Goal: Find specific page/section: Find specific page/section

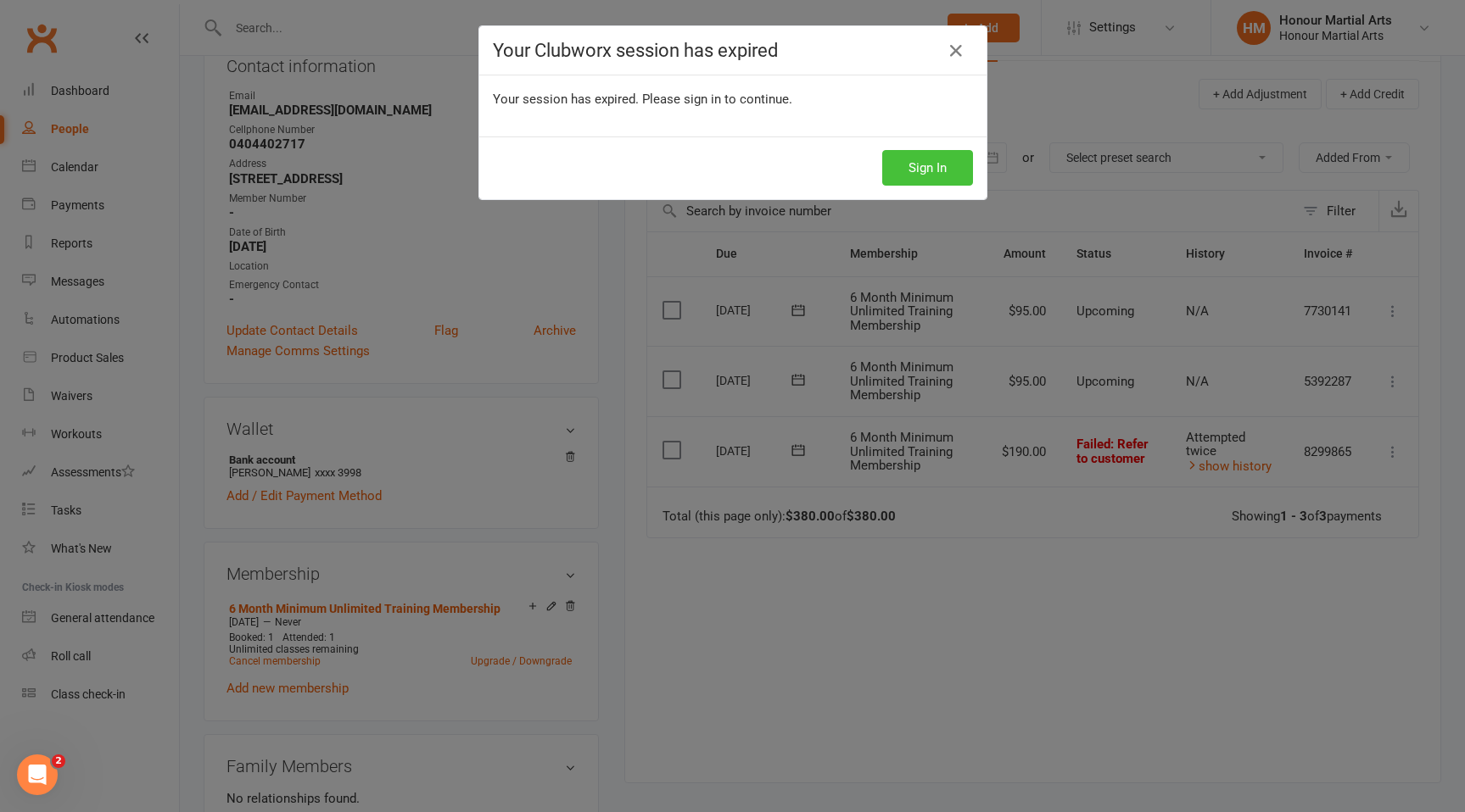
click at [921, 169] on button "Sign In" at bounding box center [927, 168] width 90 height 36
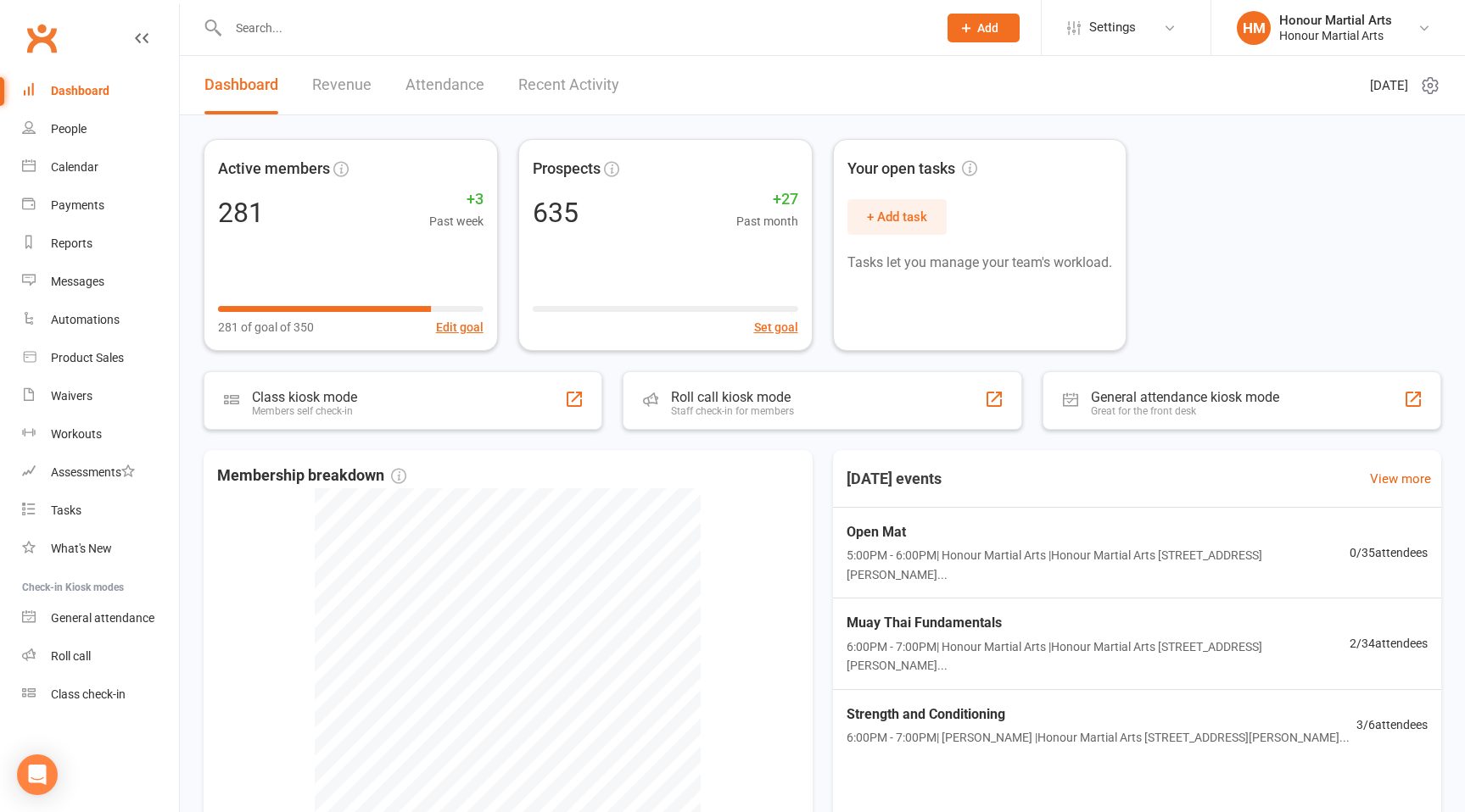
click at [300, 30] on input "text" at bounding box center [574, 28] width 702 height 24
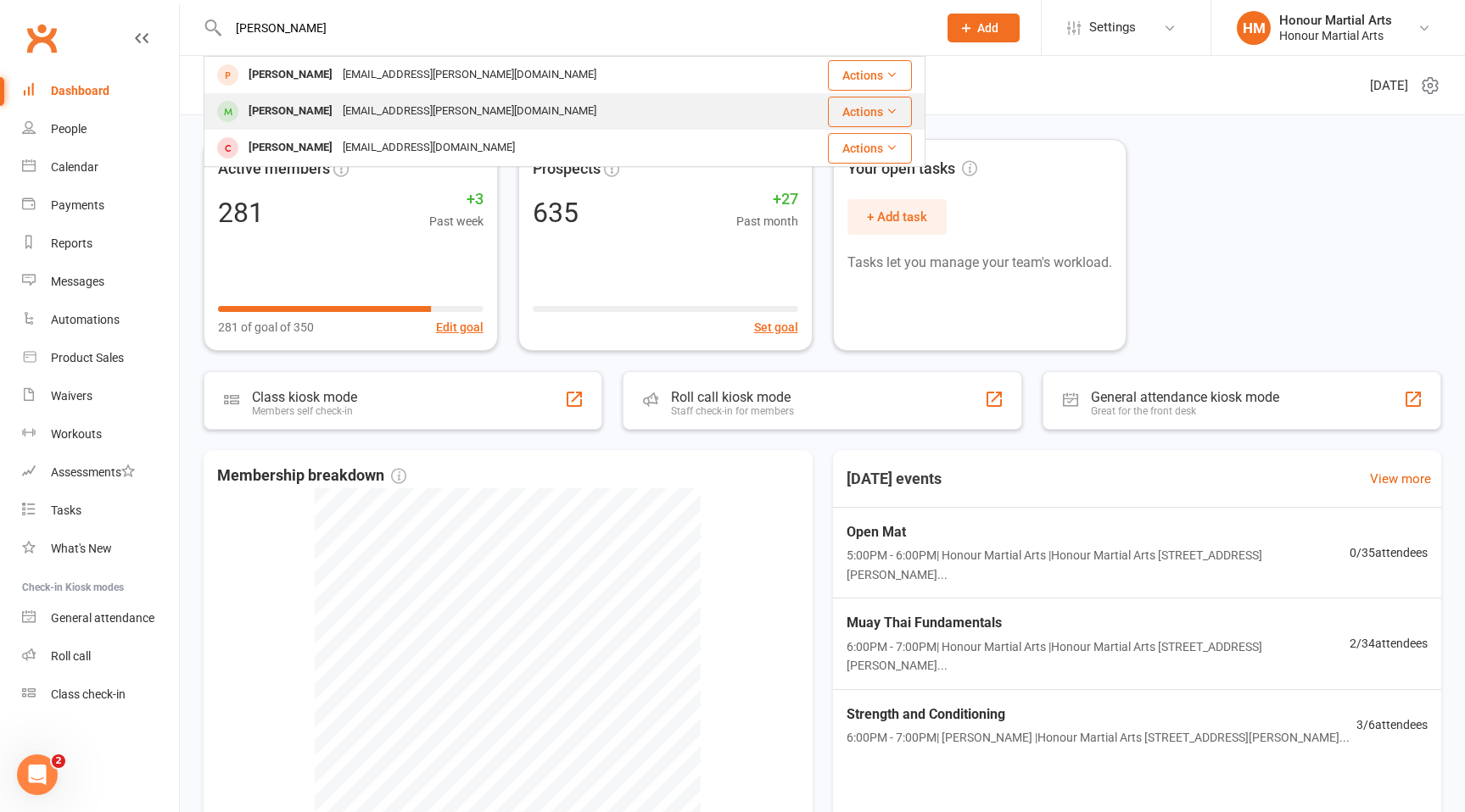
type input "eugen"
click at [454, 119] on div "Eugenia Wong Gin.wong@outlook.com" at bounding box center [494, 111] width 578 height 35
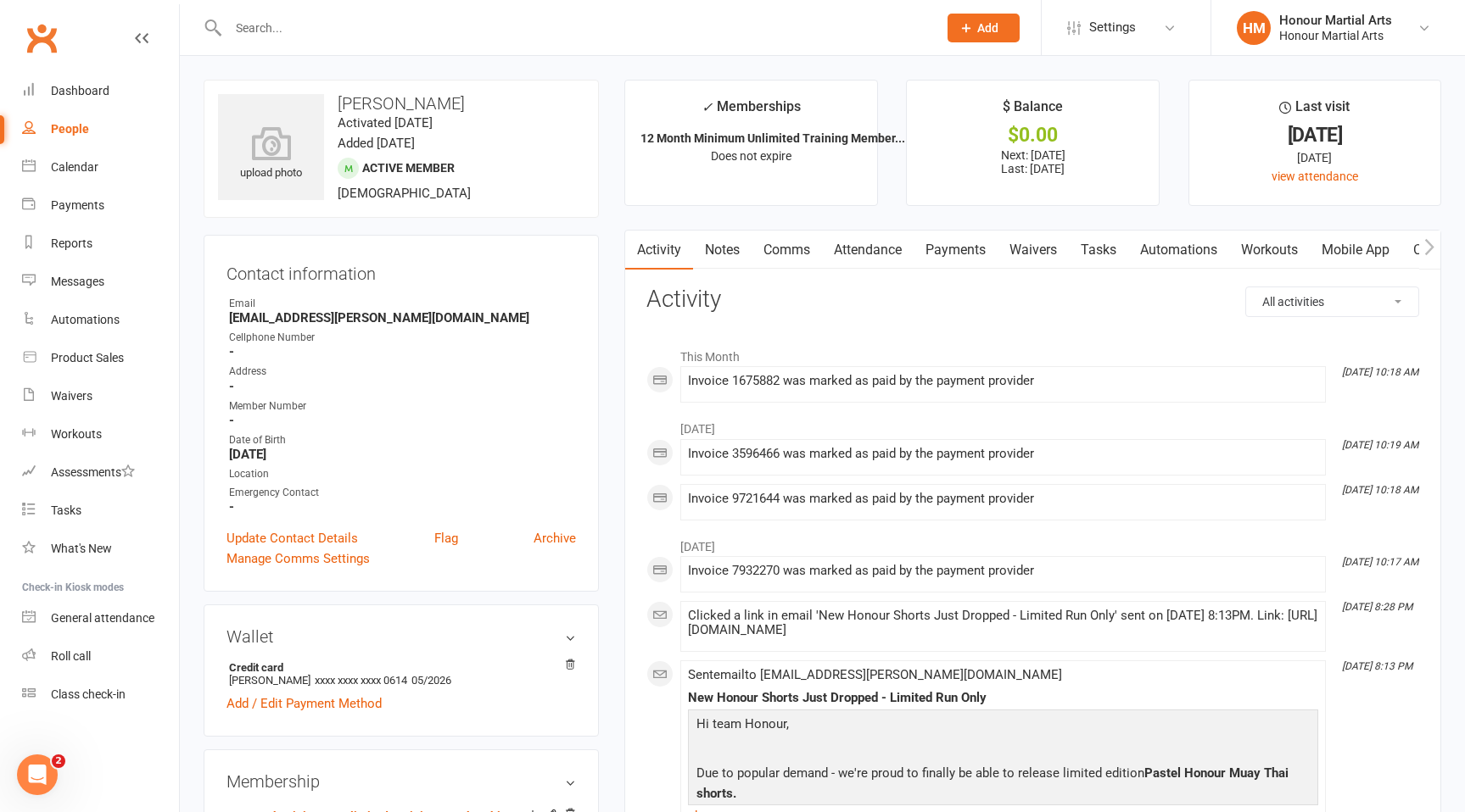
click at [980, 250] on link "Payments" at bounding box center [955, 251] width 84 height 39
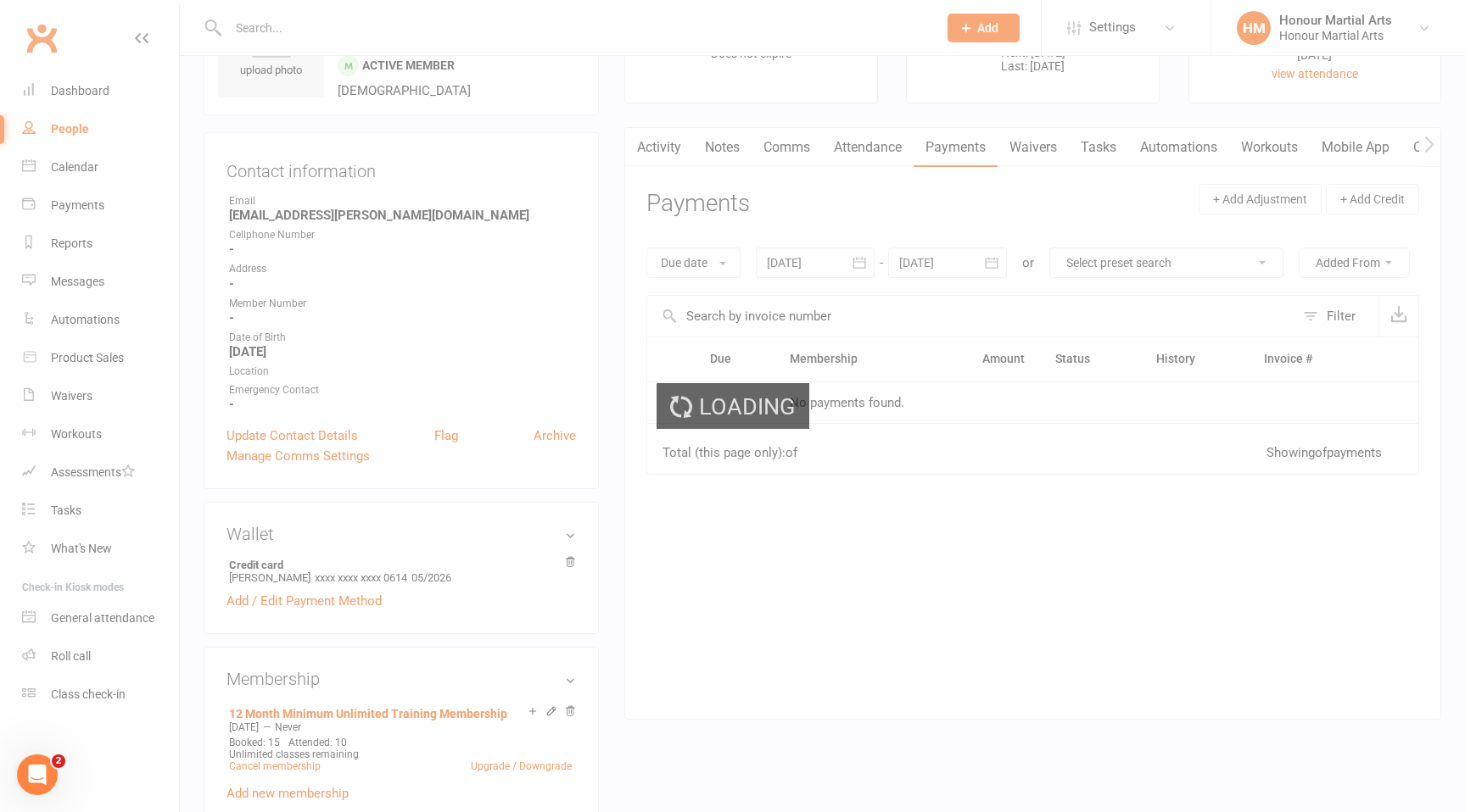
scroll to position [104, 0]
